Goal: Learn about a topic: Learn about a topic

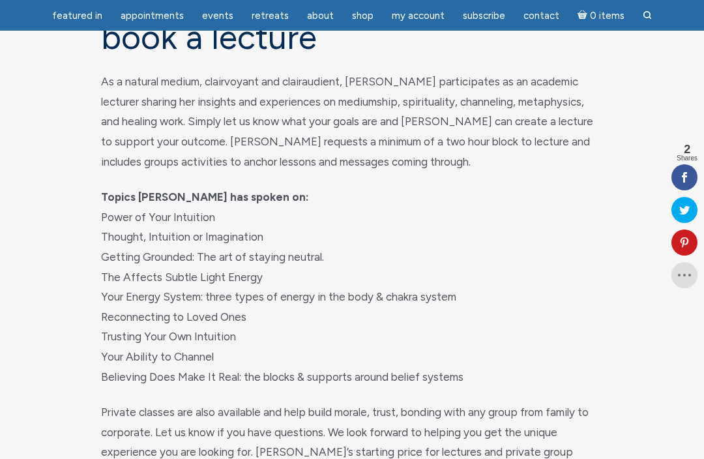
scroll to position [135, 0]
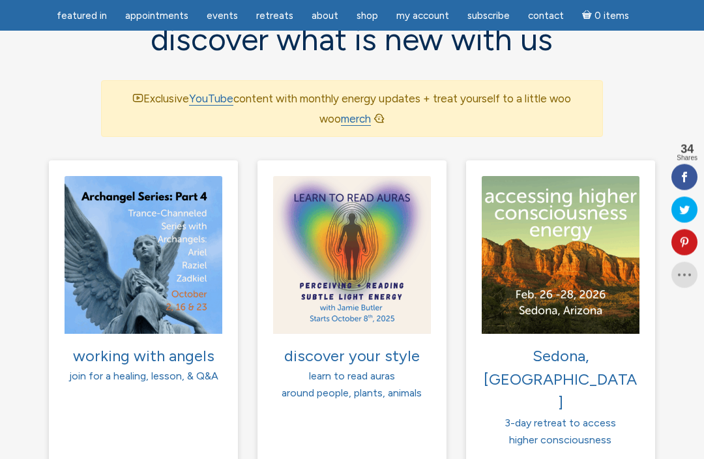
scroll to position [923, 0]
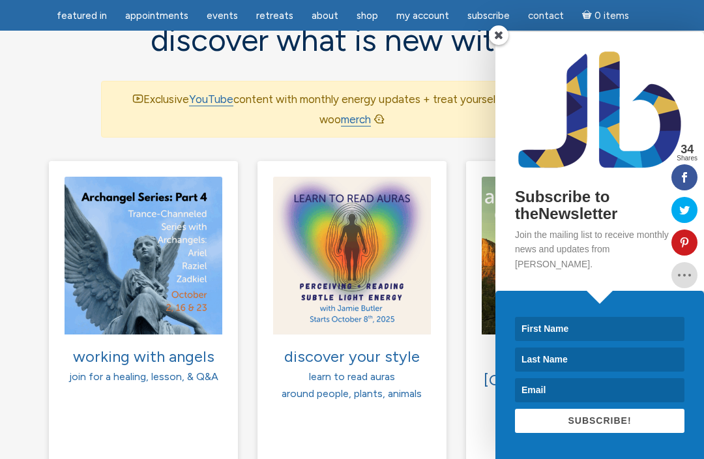
click at [498, 45] on span at bounding box center [499, 35] width 20 height 20
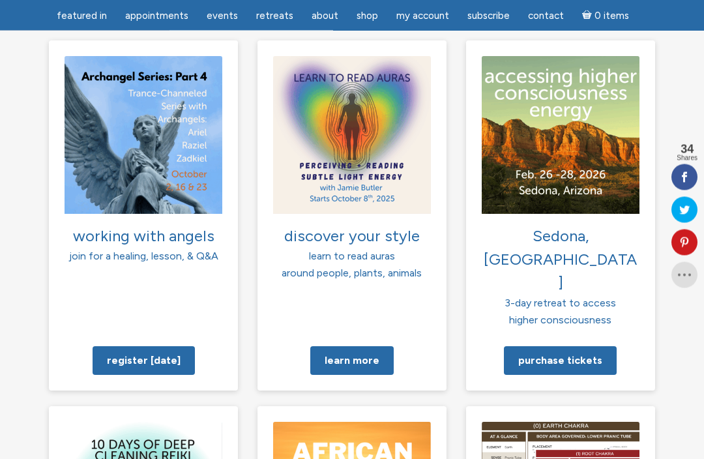
scroll to position [1036, 0]
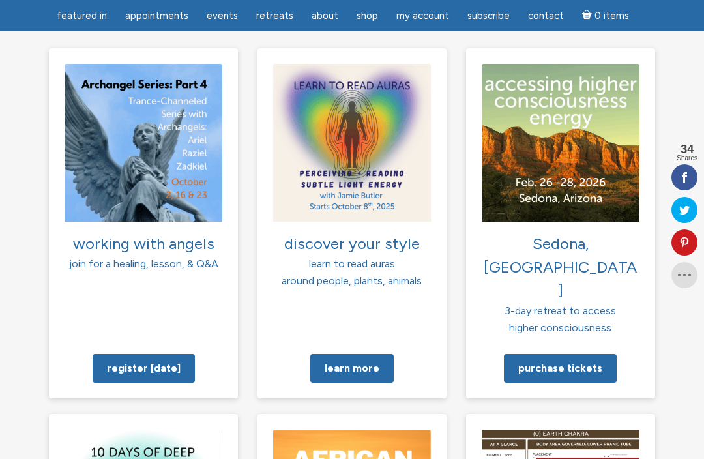
click at [350, 354] on link "Learn more" at bounding box center [351, 368] width 83 height 29
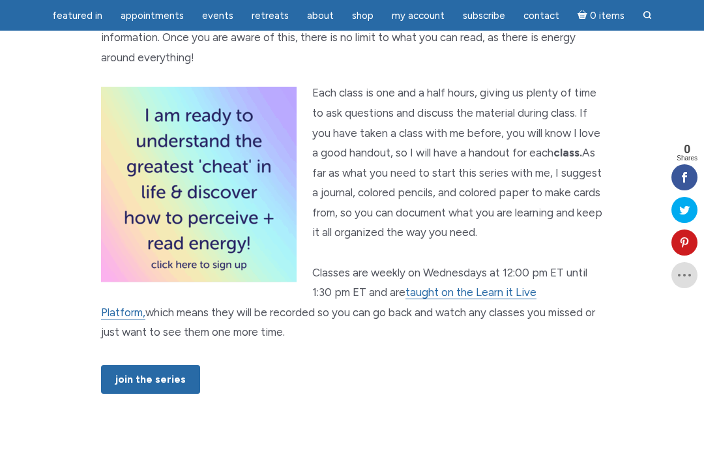
scroll to position [901, 0]
click at [157, 383] on link "JOIN THE SERIES" at bounding box center [150, 380] width 99 height 29
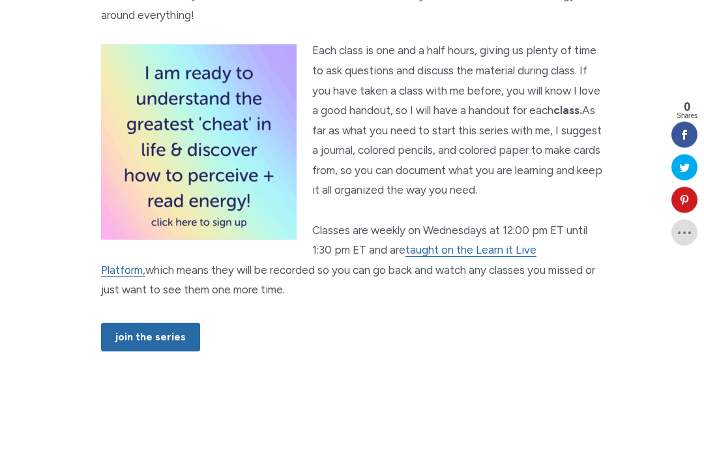
scroll to position [945, 0]
